Goal: Transaction & Acquisition: Purchase product/service

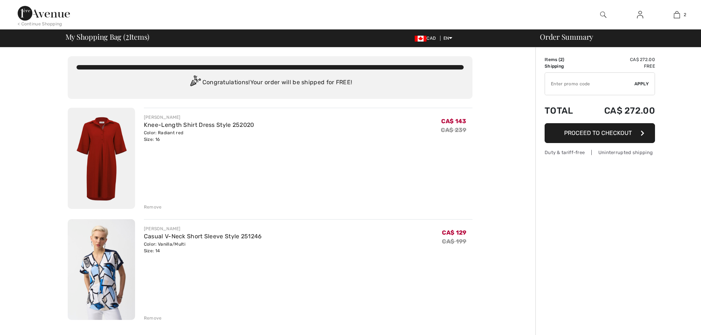
type input "EXTRA20"
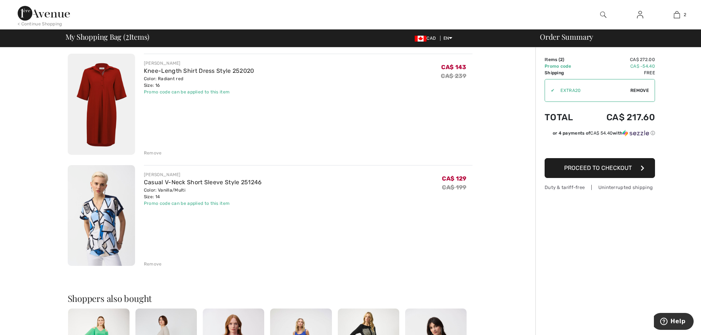
scroll to position [37, 0]
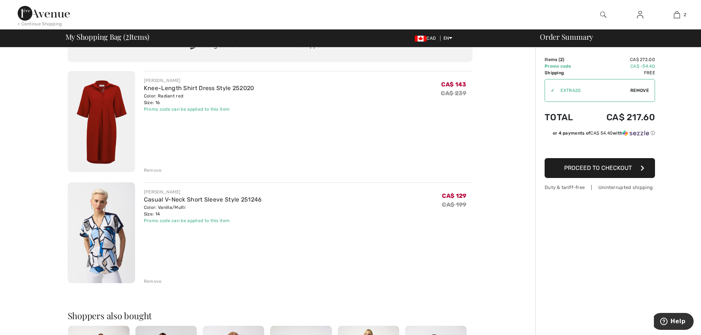
click at [607, 208] on div "Order Summary Details Items ( 2 ) CA$ 272.00 Promo code CA$ -54.40 Shipping Fre…" at bounding box center [618, 302] width 166 height 582
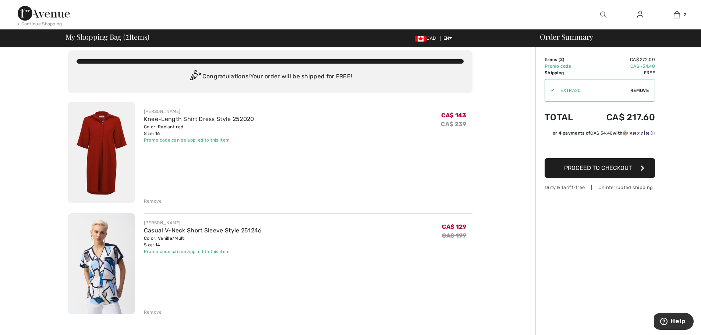
scroll to position [0, 0]
